Goal: Navigation & Orientation: Find specific page/section

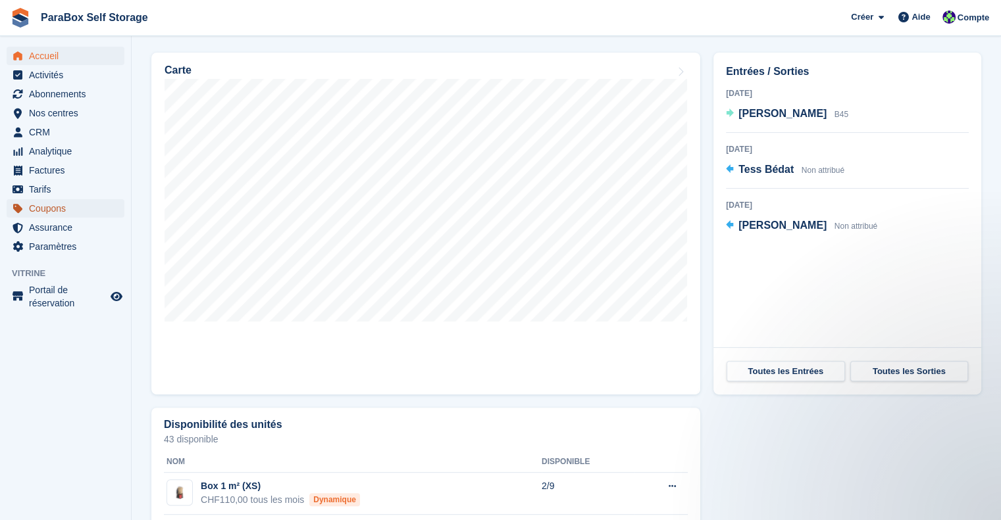
drag, startPoint x: 64, startPoint y: 207, endPoint x: 70, endPoint y: 205, distance: 6.9
click at [64, 207] on span "Coupons" at bounding box center [68, 208] width 79 height 18
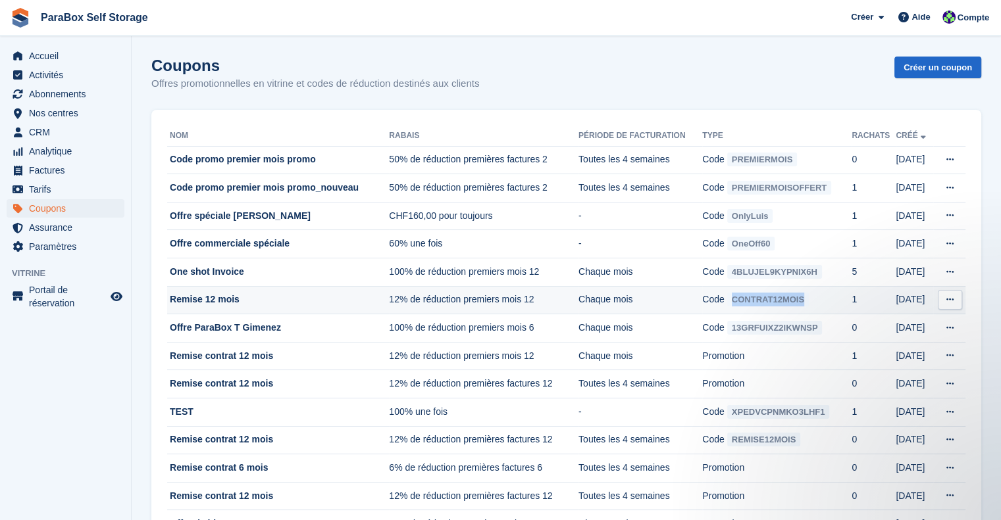
drag, startPoint x: 829, startPoint y: 301, endPoint x: 737, endPoint y: 303, distance: 92.1
click at [737, 303] on td "Code CONTRAT12MOIS" at bounding box center [776, 300] width 149 height 28
copy span "CONTRAT12MOIS"
click at [946, 301] on icon at bounding box center [949, 299] width 7 height 9
click at [795, 297] on span "CONTRAT12MOIS" at bounding box center [768, 300] width 82 height 14
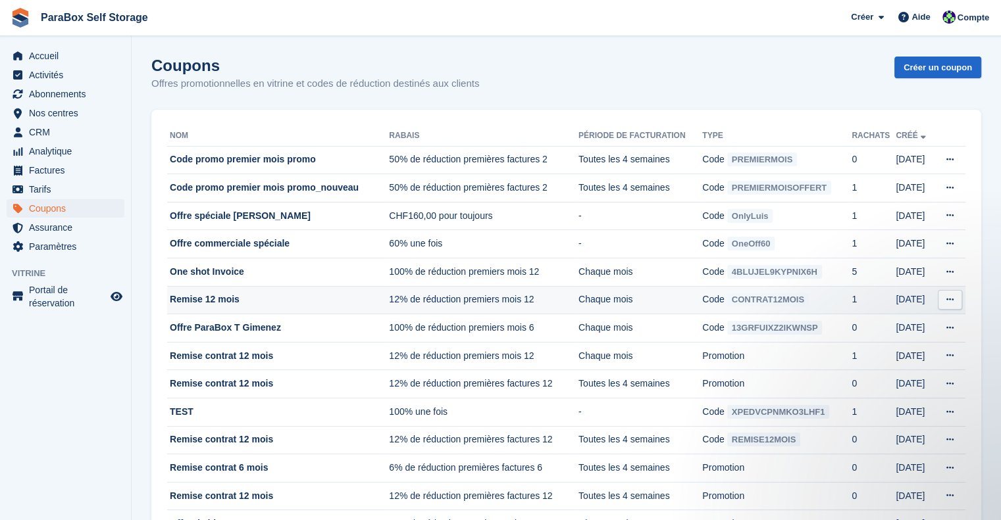
click at [570, 299] on td "12% de réduction premiers mois 12" at bounding box center [483, 300] width 189 height 28
click at [950, 295] on icon at bounding box center [949, 299] width 7 height 9
click at [913, 344] on p "Voir sur Stripe" at bounding box center [898, 342] width 114 height 17
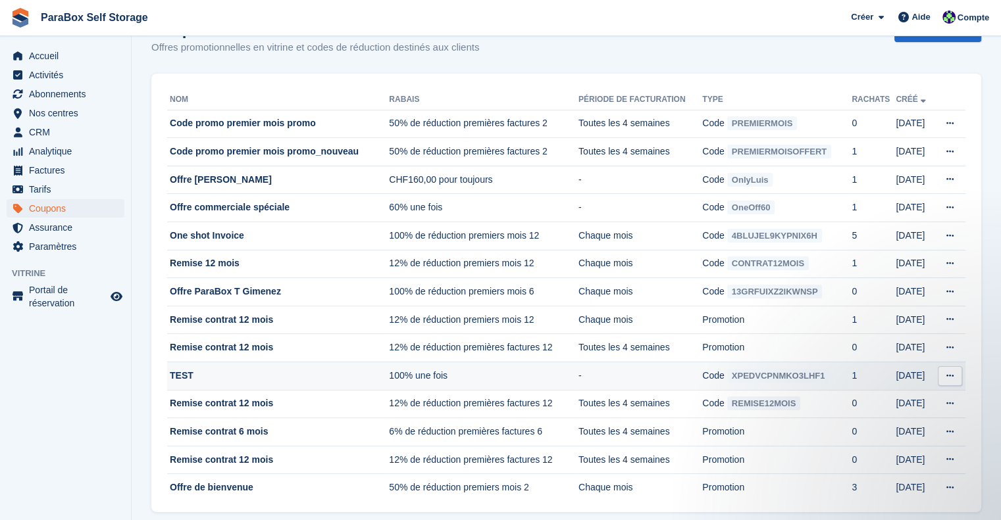
scroll to position [54, 0]
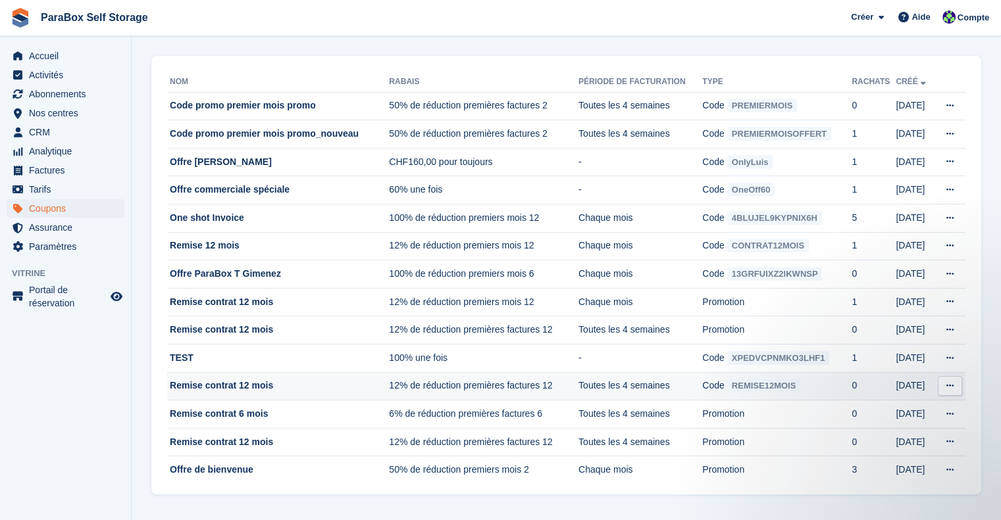
click at [494, 390] on td "12% de réduction premières factures 12" at bounding box center [483, 386] width 189 height 28
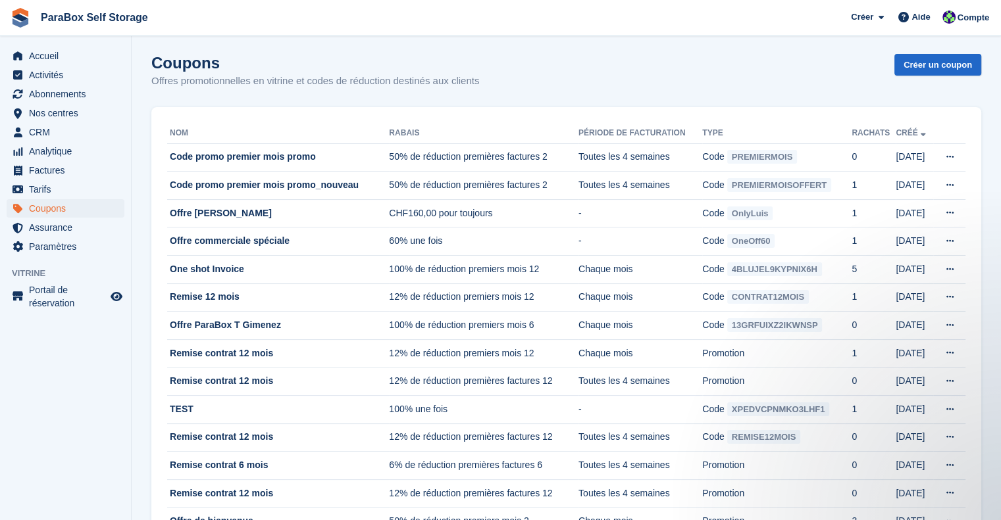
scroll to position [0, 0]
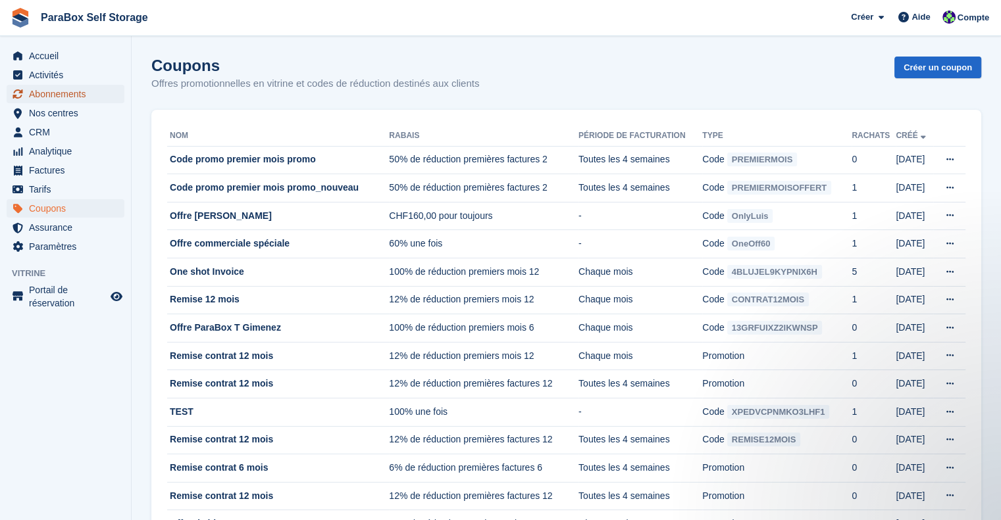
click at [74, 89] on span "Abonnements" at bounding box center [68, 94] width 79 height 18
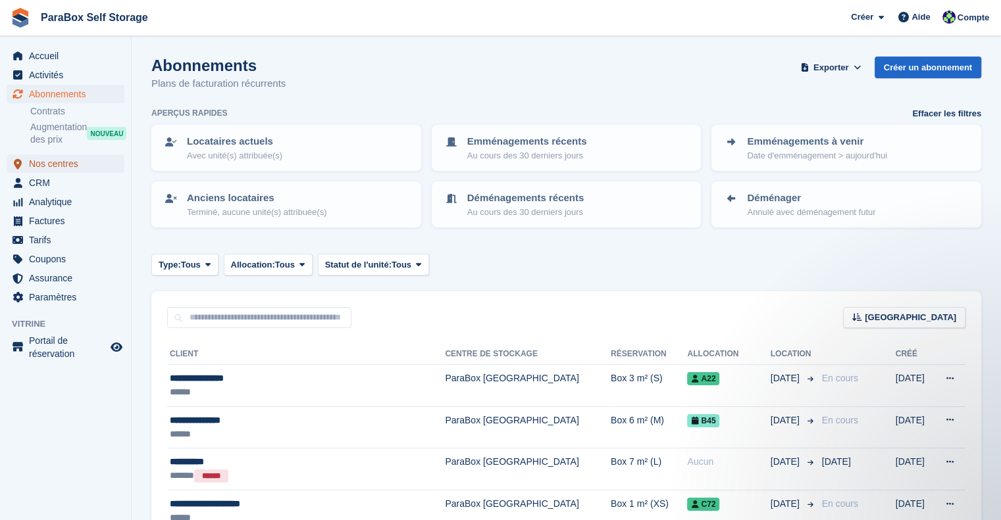
click at [85, 161] on span "Nos centres" at bounding box center [68, 164] width 79 height 18
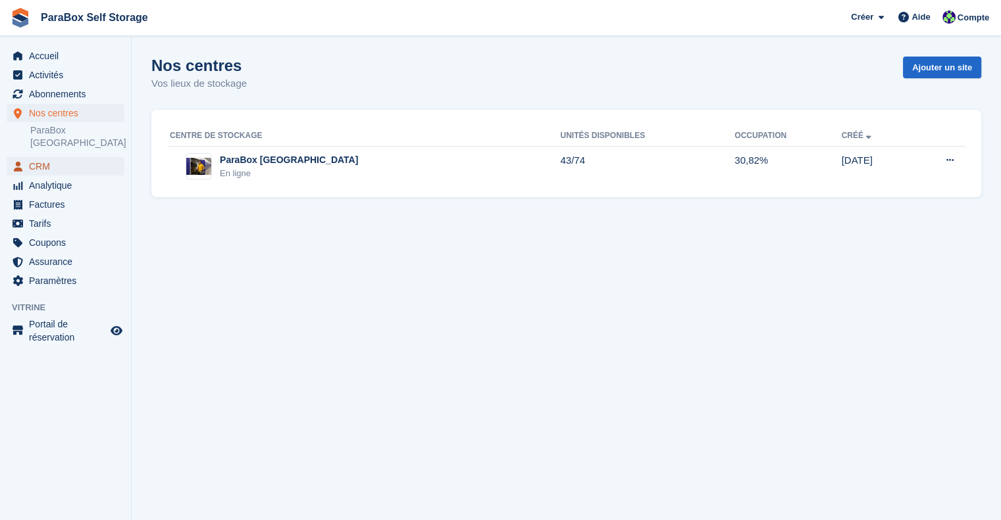
click at [59, 159] on span "CRM" at bounding box center [68, 166] width 79 height 18
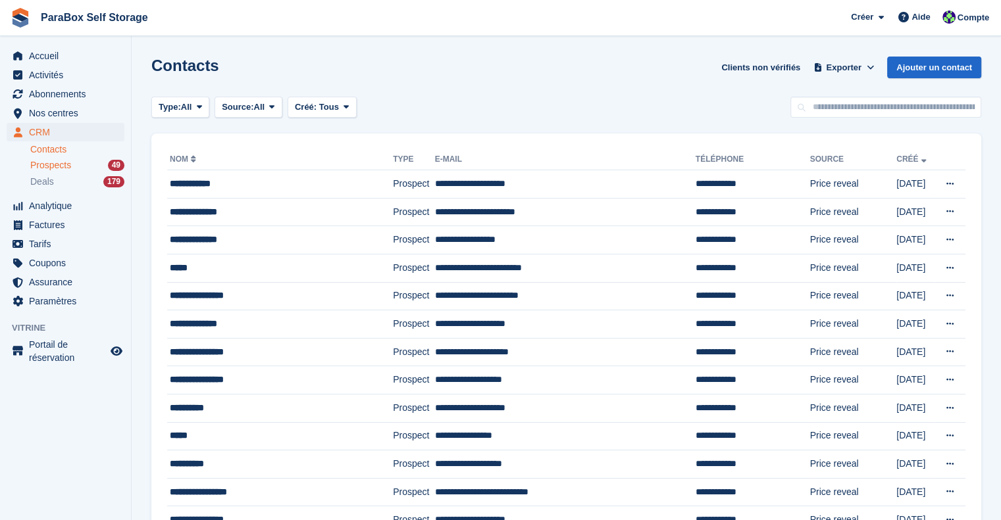
click at [71, 161] on div "Prospects 49" at bounding box center [77, 165] width 94 height 12
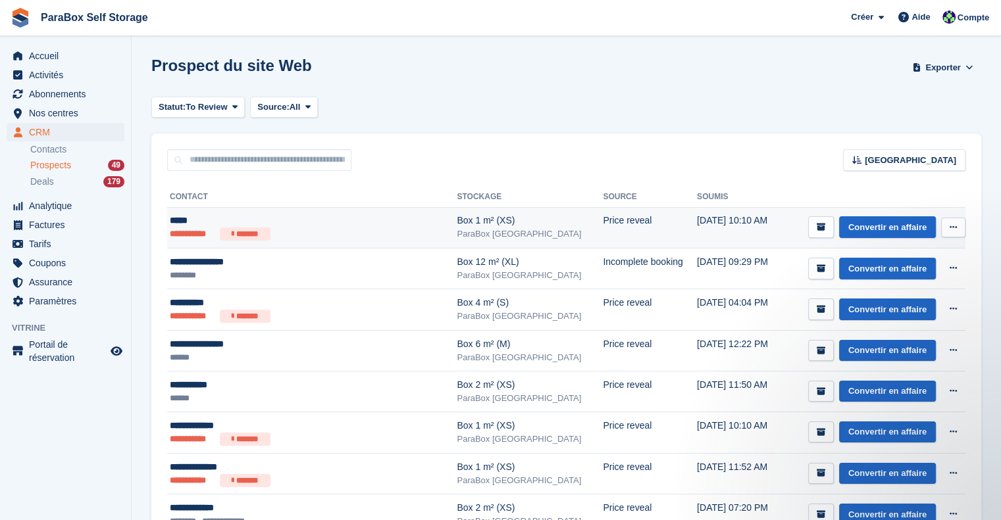
click at [321, 228] on ul "**********" at bounding box center [292, 234] width 244 height 13
